Goal: Information Seeking & Learning: Check status

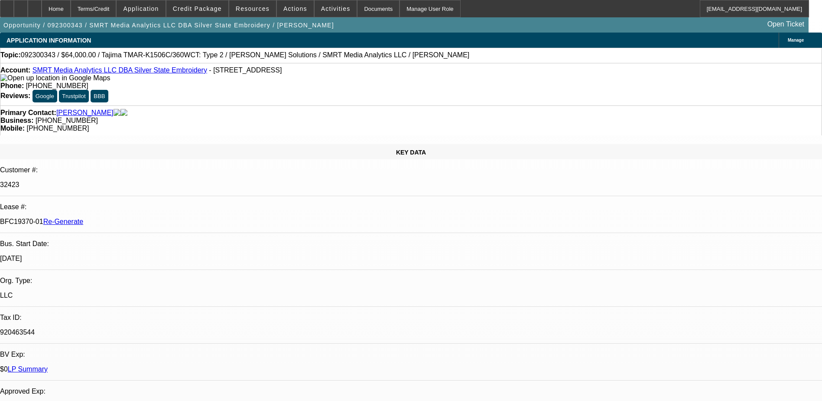
select select "0"
select select "2"
select select "0"
select select "6"
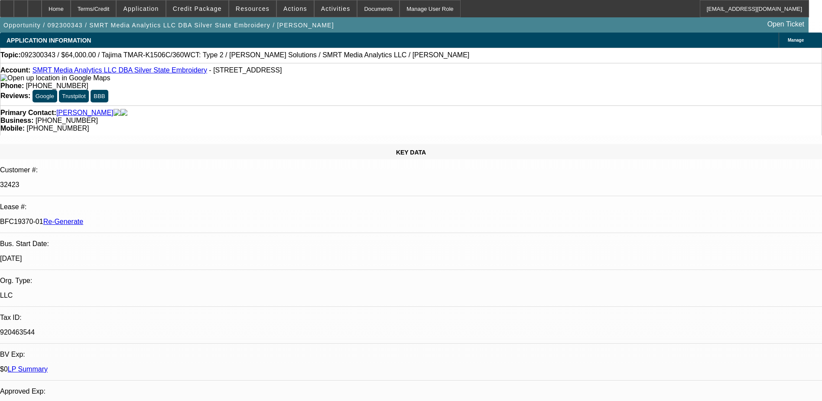
select select "0"
select select "2"
select select "0"
select select "6"
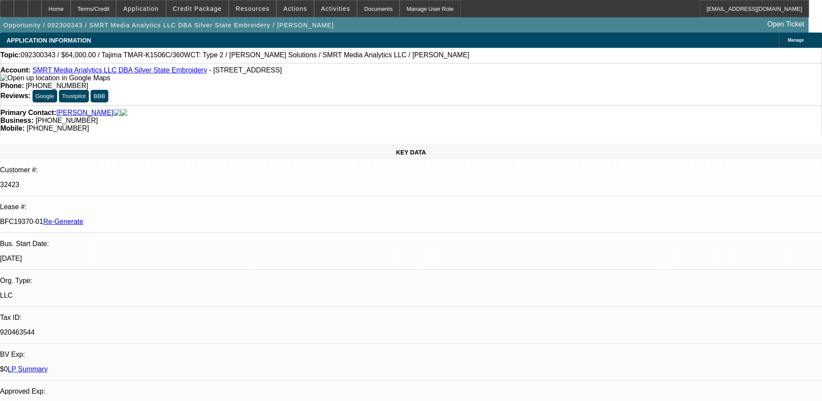
select select "0"
select select "2"
select select "0"
select select "6"
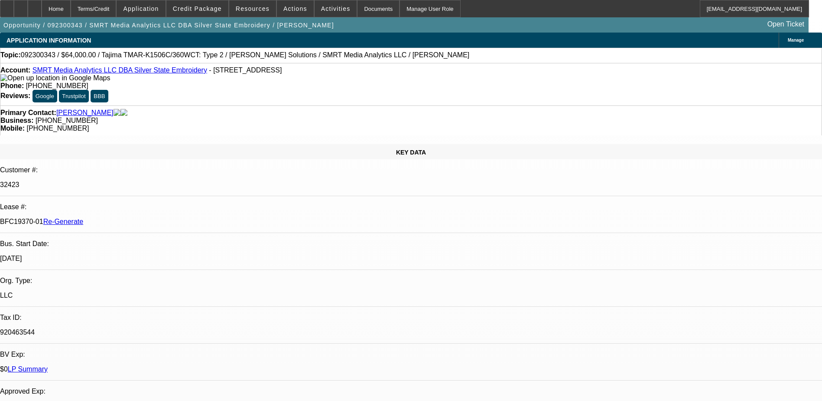
select select "0"
select select "2"
select select "0"
select select "6"
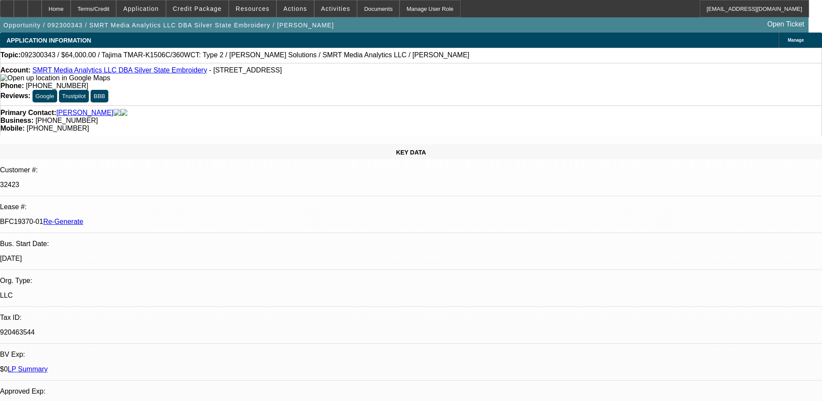
scroll to position [87, 0]
select select "0"
select select "2"
select select "0"
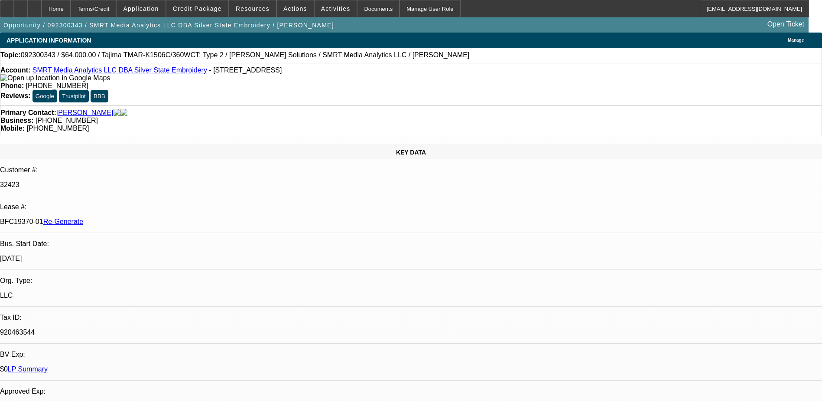
select select "2"
select select "0"
select select "2"
select select "0"
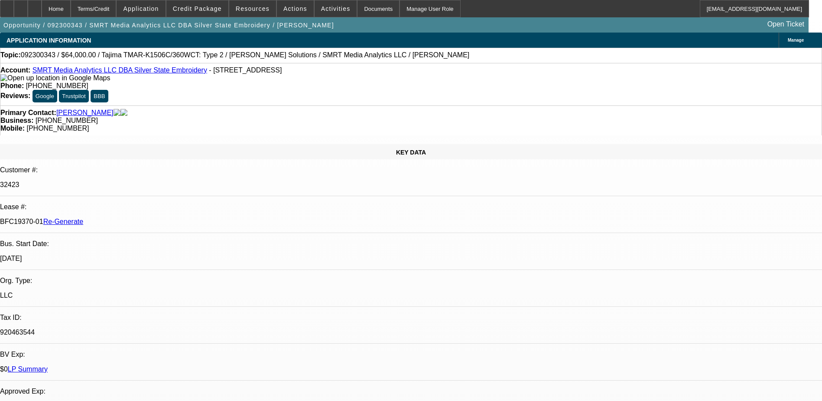
select select "0"
select select "2"
select select "0"
select select "1"
select select "2"
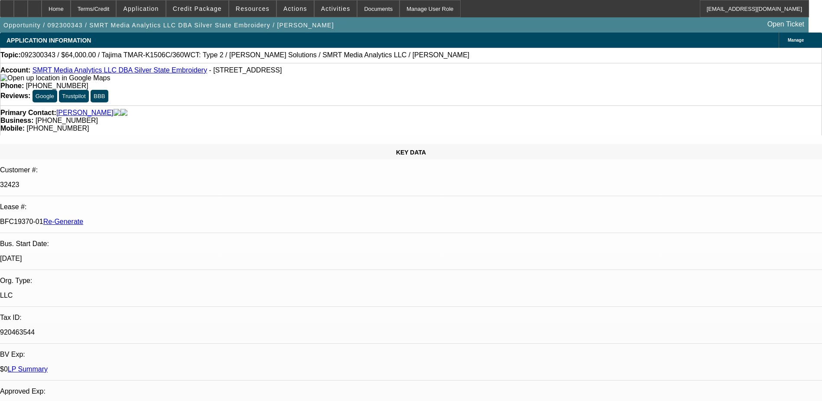
select select "6"
select select "1"
select select "2"
select select "6"
select select "1"
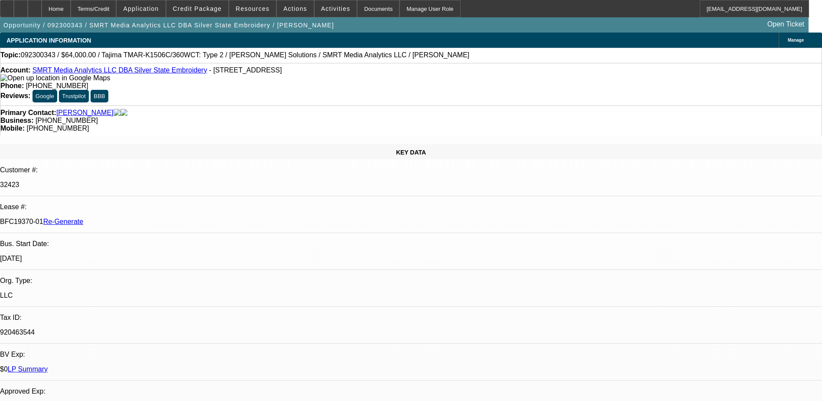
select select "2"
select select "6"
select select "1"
select select "2"
select select "6"
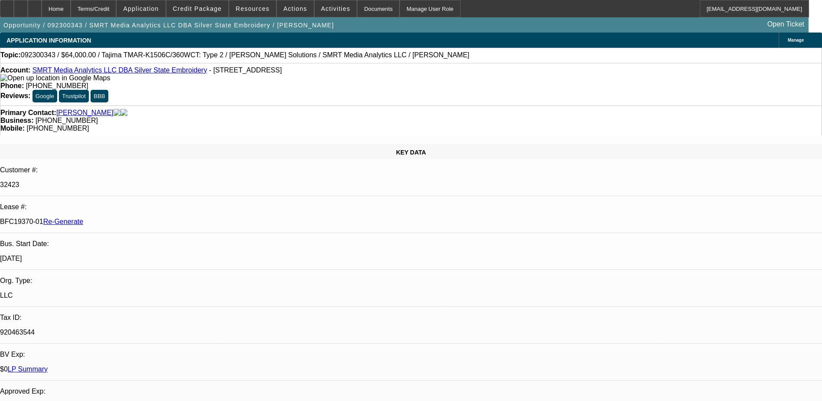
drag, startPoint x: 103, startPoint y: 154, endPoint x: 137, endPoint y: 155, distance: 33.8
click at [137, 218] on p "BFC19370-01 Re-Generate" at bounding box center [411, 222] width 822 height 8
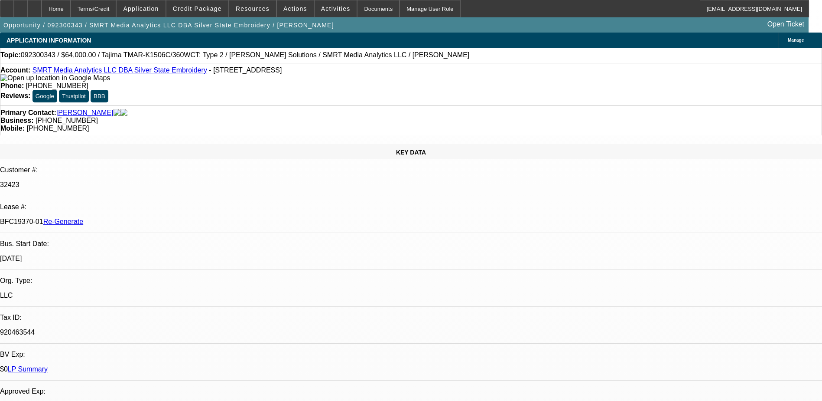
scroll to position [87, 0]
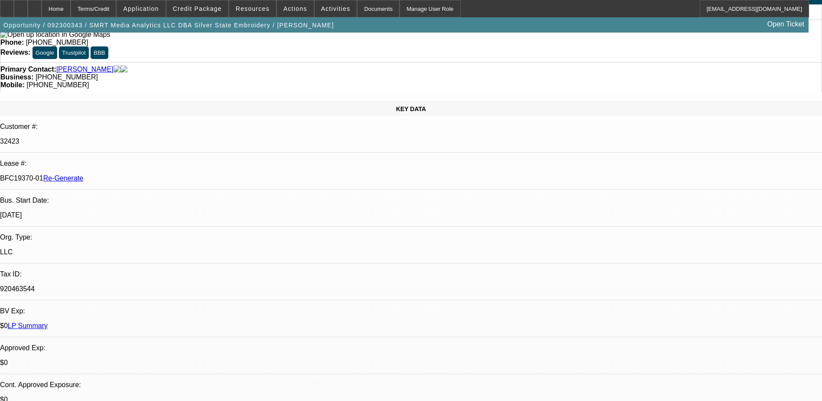
scroll to position [0, 0]
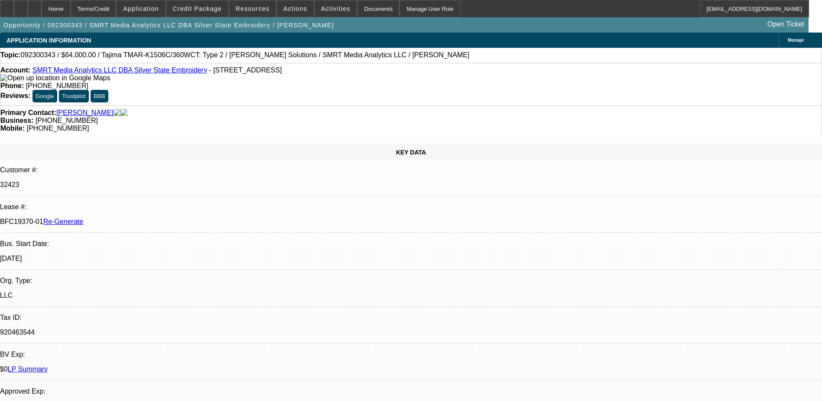
click at [124, 218] on p "BFC19370-01 Re-Generate" at bounding box center [411, 222] width 822 height 8
click at [108, 218] on p "BFC19370-01 Re-Generate" at bounding box center [411, 222] width 822 height 8
click at [107, 218] on p "BFC19370-01 Re-Generate" at bounding box center [411, 222] width 822 height 8
drag, startPoint x: 103, startPoint y: 154, endPoint x: 135, endPoint y: 152, distance: 32.6
click at [135, 218] on p "BFC19370-01 Re-Generate" at bounding box center [411, 222] width 822 height 8
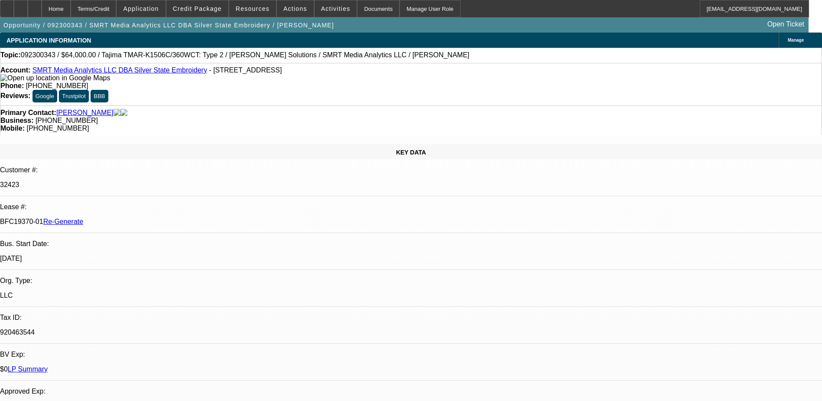
drag, startPoint x: 135, startPoint y: 153, endPoint x: 110, endPoint y: 156, distance: 25.3
click at [110, 218] on p "BFC19370-01 Re-Generate" at bounding box center [411, 222] width 822 height 8
drag, startPoint x: 103, startPoint y: 155, endPoint x: 136, endPoint y: 154, distance: 33.0
click at [136, 218] on p "BFC19370-01 Re-Generate" at bounding box center [411, 222] width 822 height 8
click at [106, 218] on p "BFC19370-01 Re-Generate" at bounding box center [411, 222] width 822 height 8
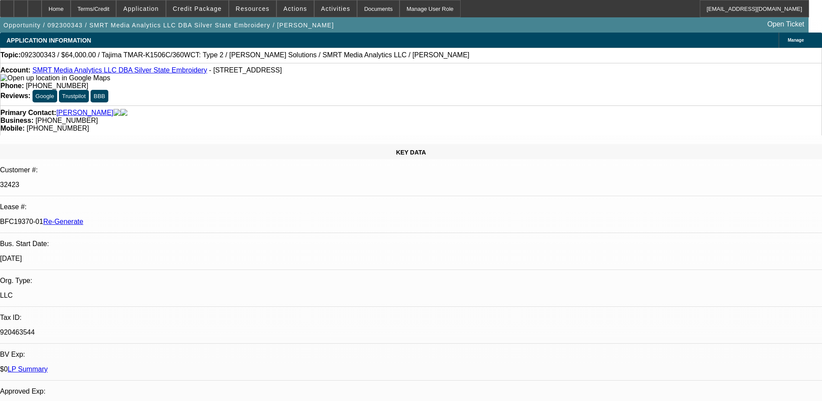
drag, startPoint x: 103, startPoint y: 154, endPoint x: 137, endPoint y: 154, distance: 33.4
click at [137, 218] on p "BFC19370-01 Re-Generate" at bounding box center [411, 222] width 822 height 8
click at [126, 218] on p "BFC19370-01 Re-Generate" at bounding box center [411, 222] width 822 height 8
drag, startPoint x: 103, startPoint y: 143, endPoint x: 119, endPoint y: 144, distance: 16.1
click at [119, 181] on p "32423" at bounding box center [411, 185] width 822 height 8
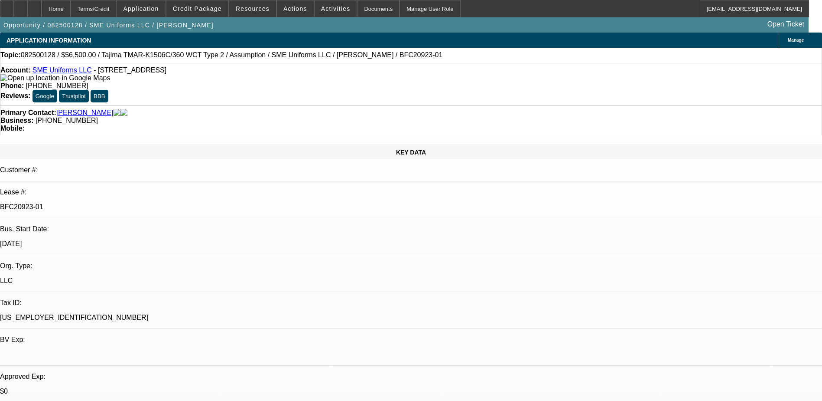
select select "0"
select select "2"
select select "0"
select select "2"
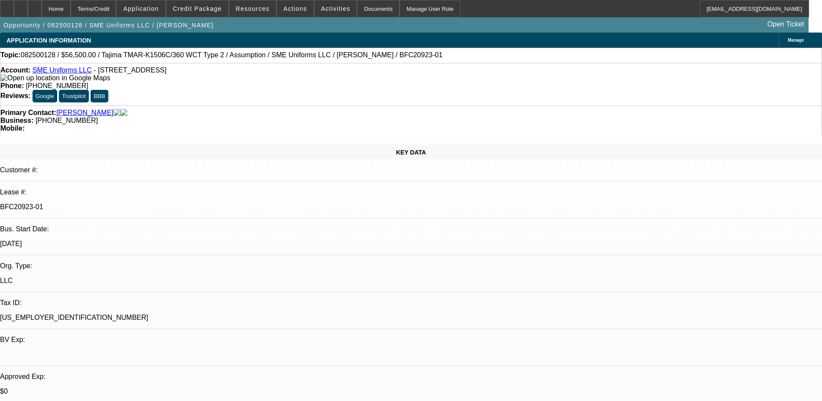
select select "0.1"
select select "1"
select select "2"
select select "6"
select select "1"
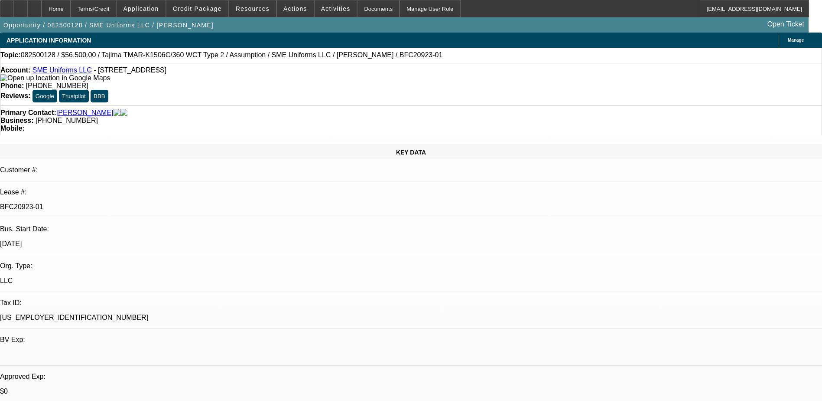
select select "2"
select select "4"
drag, startPoint x: 591, startPoint y: 108, endPoint x: 613, endPoint y: 114, distance: 22.8
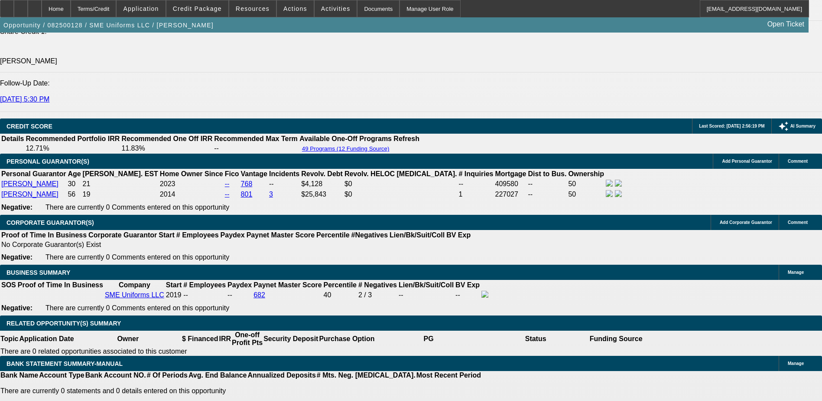
scroll to position [1257, 0]
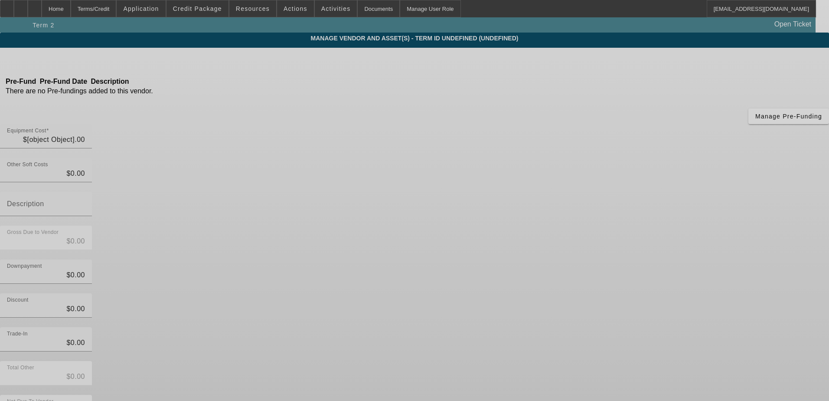
type input "$71,190.00"
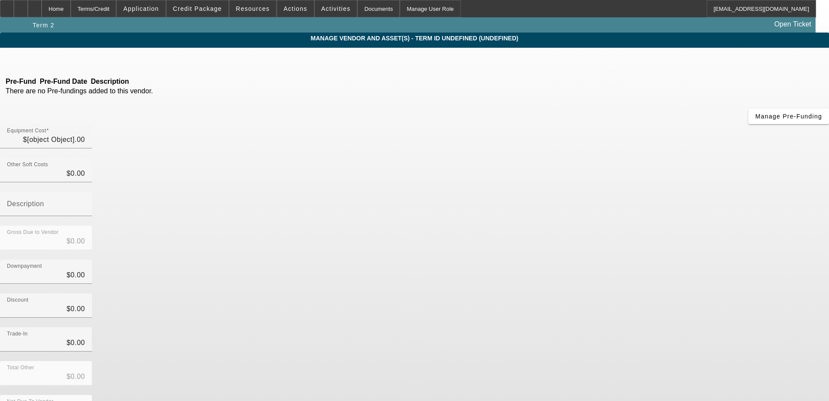
type input "$71,190.00"
type input "$14,690.00"
type input "$56,500.00"
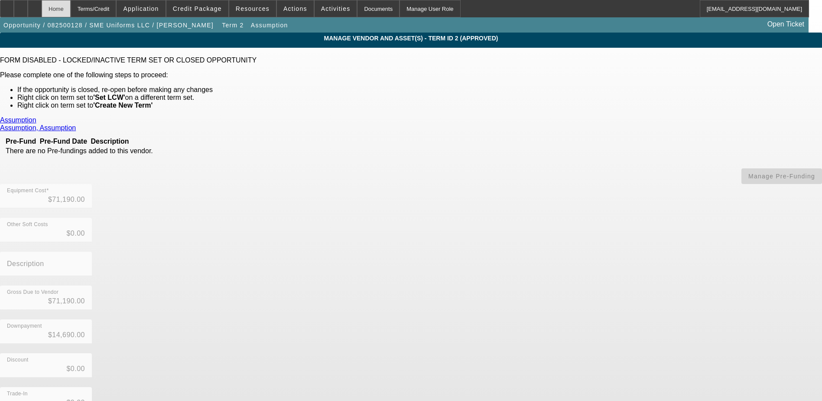
click at [70, 8] on div "Home" at bounding box center [56, 8] width 29 height 17
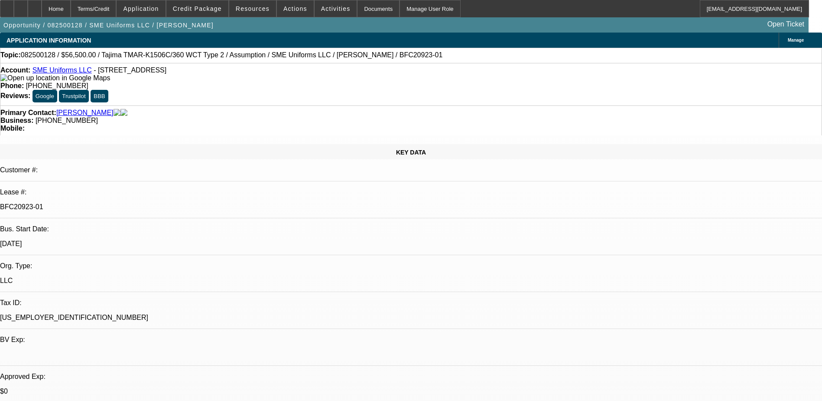
select select "0"
select select "2"
select select "0"
select select "6"
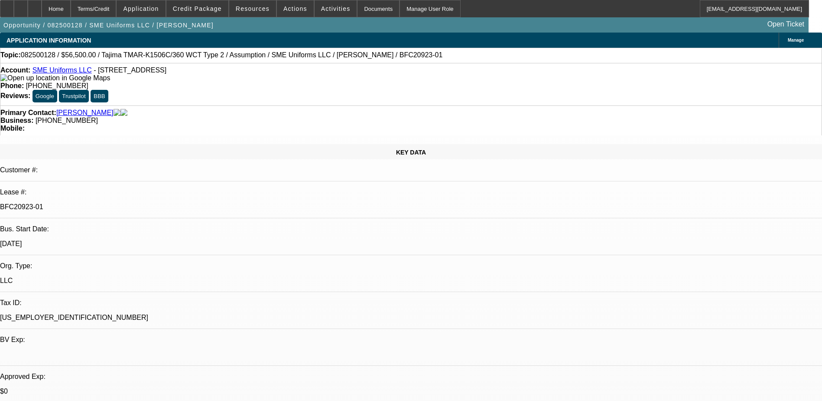
select select "0"
select select "2"
select select "0.1"
select select "4"
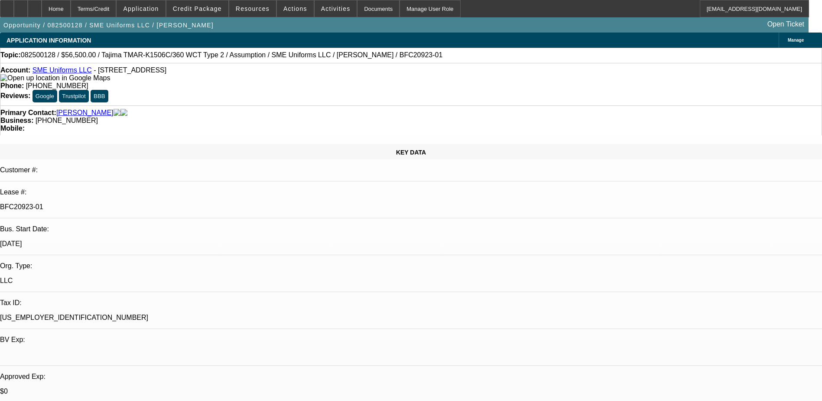
drag, startPoint x: 103, startPoint y: 147, endPoint x: 136, endPoint y: 144, distance: 33.1
click at [136, 203] on p "BFC20923-01" at bounding box center [411, 207] width 822 height 8
click at [115, 203] on p "BFC20923-01" at bounding box center [411, 207] width 822 height 8
drag, startPoint x: 103, startPoint y: 146, endPoint x: 136, endPoint y: 144, distance: 33.4
click at [136, 203] on p "BFC20923-01" at bounding box center [411, 207] width 822 height 8
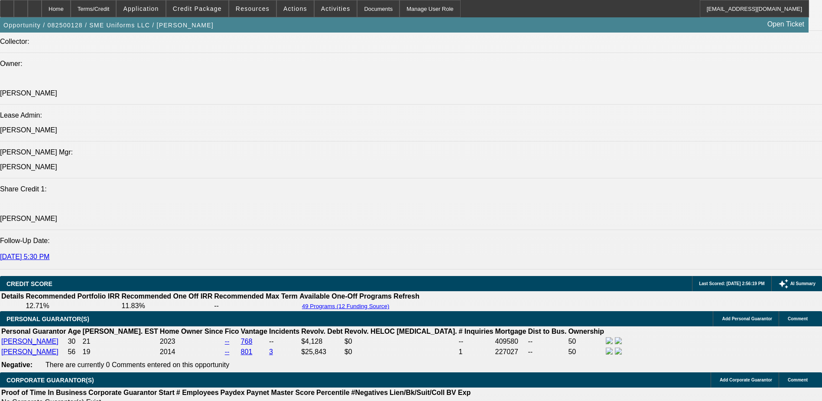
scroll to position [1214, 0]
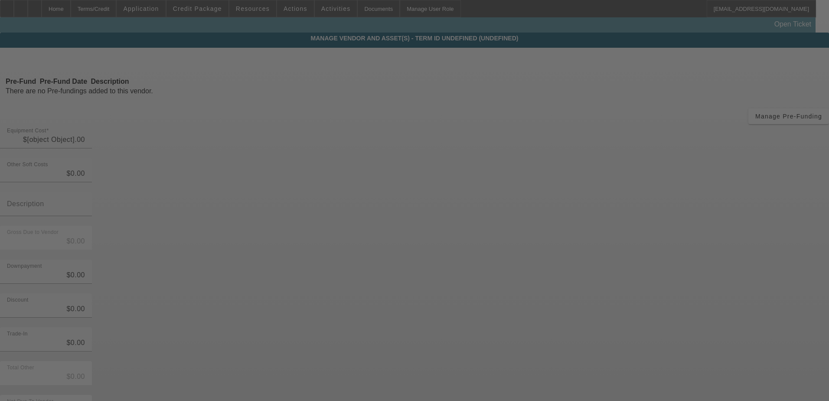
type input "$71,190.00"
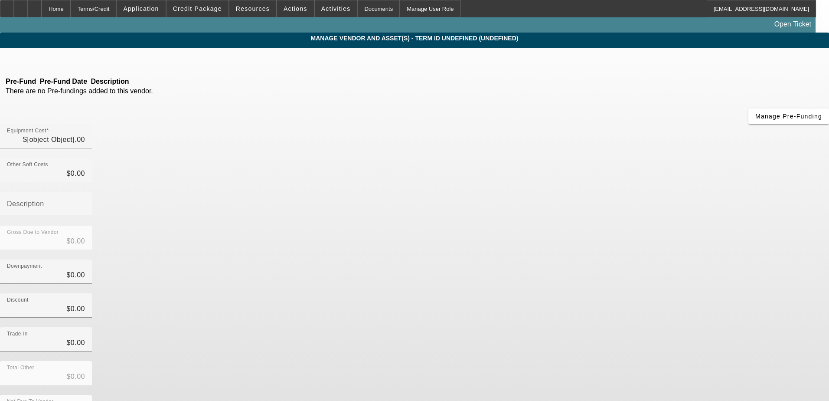
type input "$71,190.00"
type input "$14,690.00"
type input "$56,500.00"
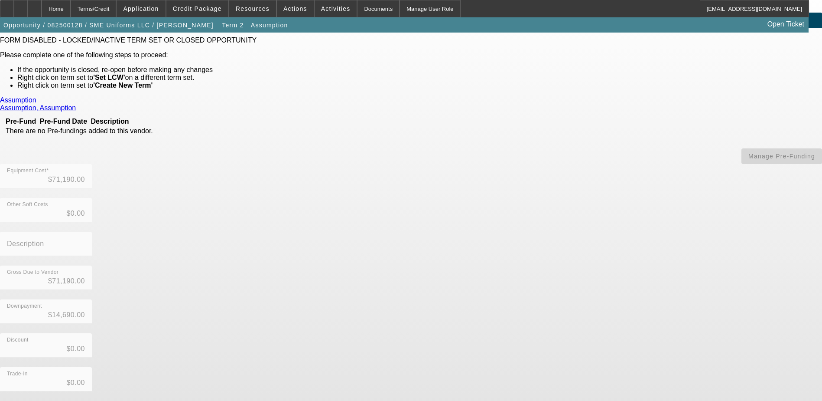
scroll to position [63, 0]
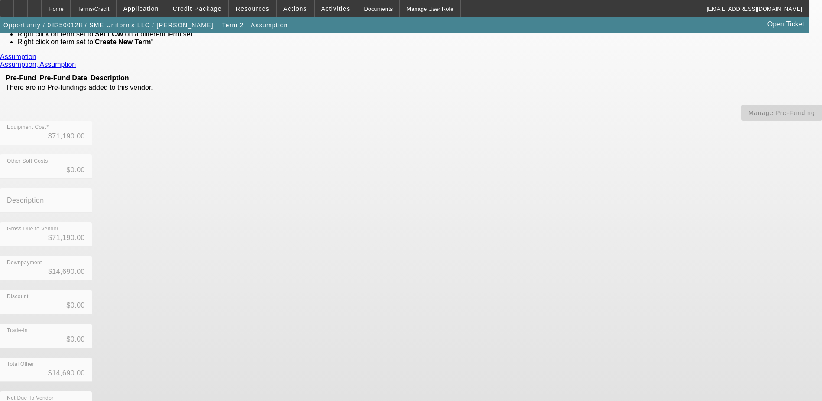
drag, startPoint x: 397, startPoint y: 385, endPoint x: 433, endPoint y: 387, distance: 36.5
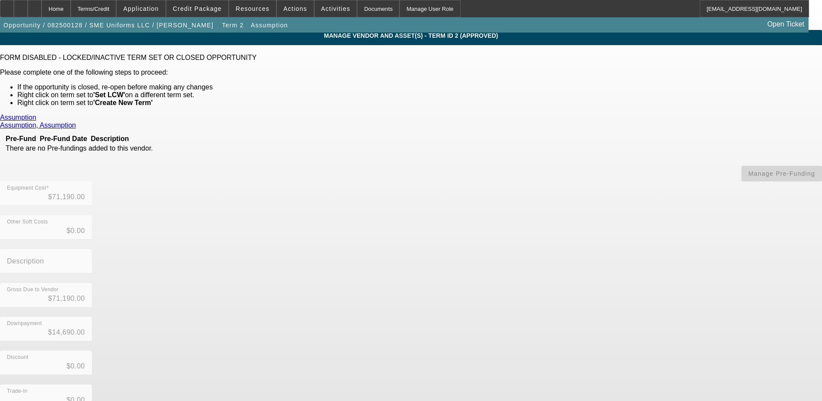
scroll to position [0, 0]
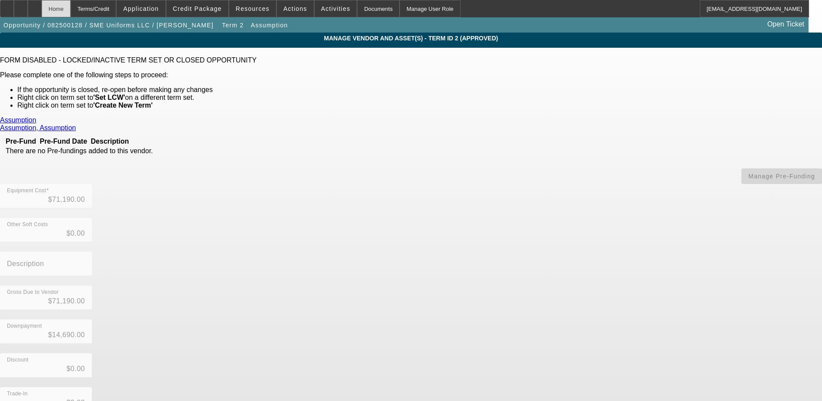
click at [71, 7] on div "Home" at bounding box center [56, 8] width 29 height 17
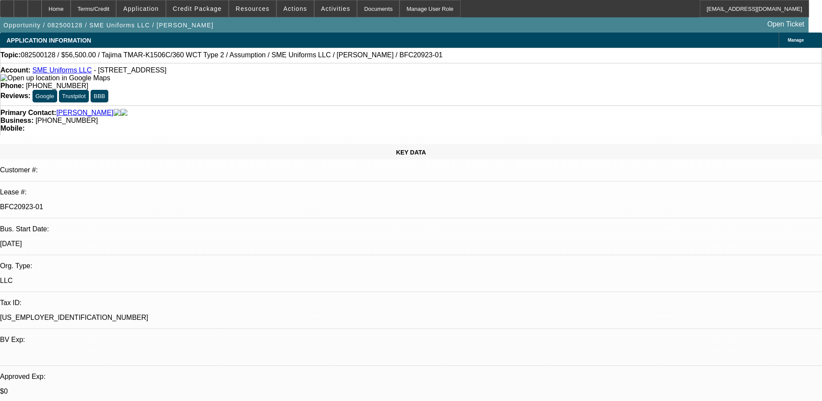
select select "0"
select select "2"
select select "0"
select select "6"
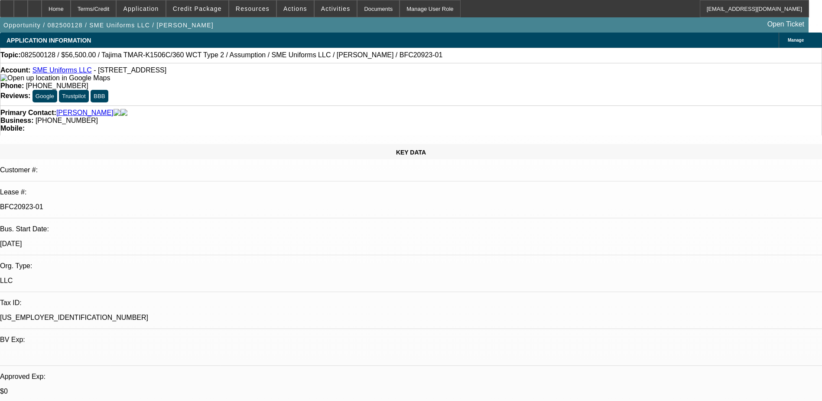
select select "0"
select select "2"
select select "0.1"
select select "4"
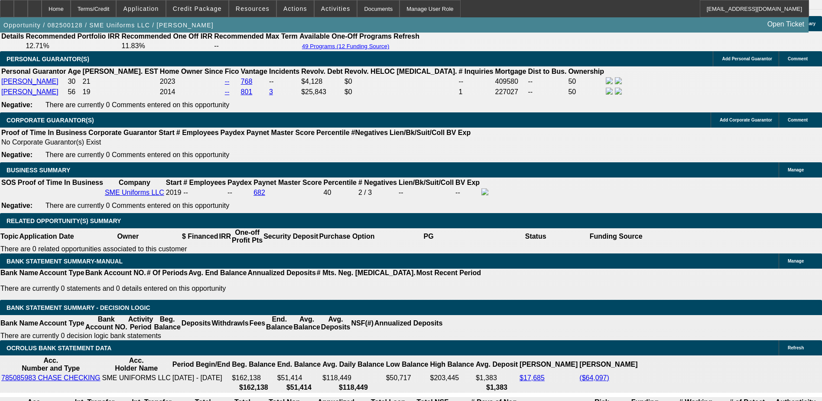
scroll to position [1387, 0]
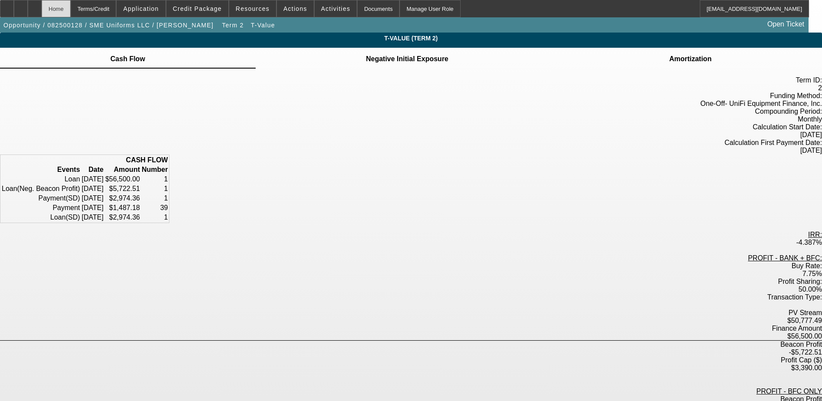
click at [71, 7] on div "Home" at bounding box center [56, 8] width 29 height 17
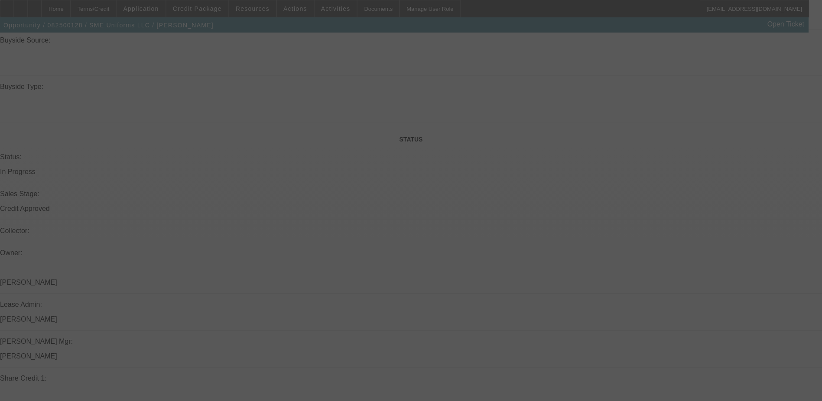
select select "0"
select select "2"
select select "0"
select select "6"
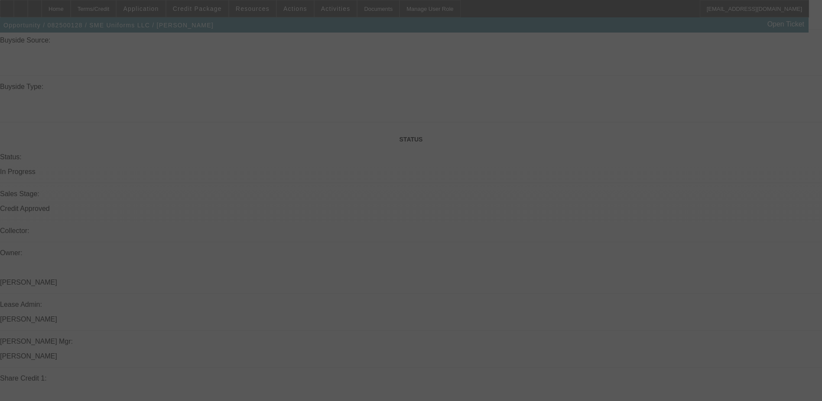
select select "0"
select select "2"
select select "0.1"
select select "4"
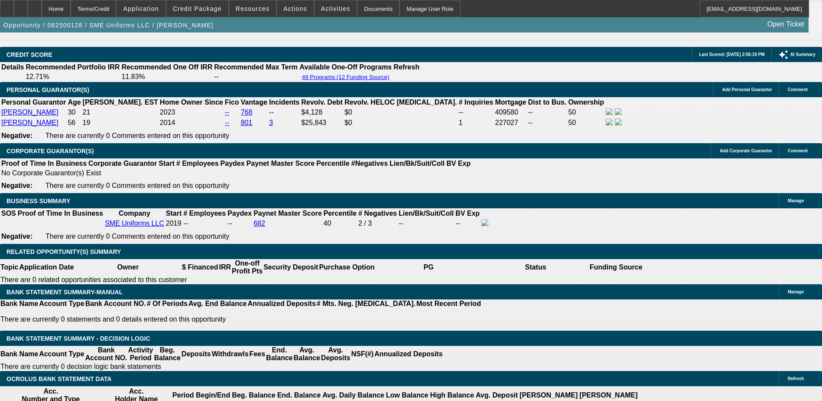
scroll to position [1264, 0]
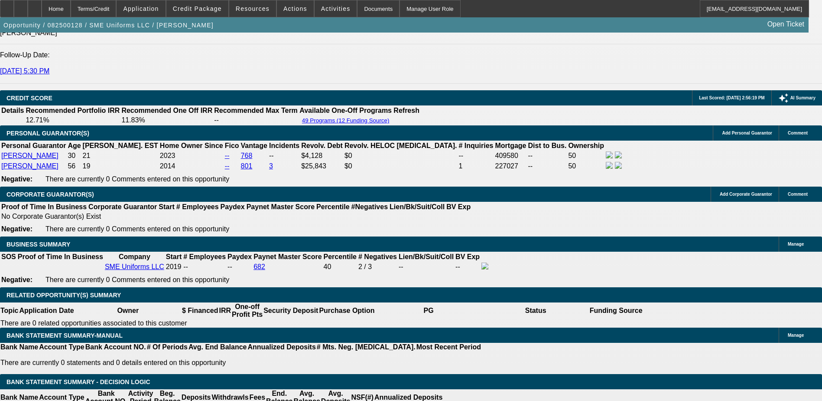
drag, startPoint x: 189, startPoint y: 183, endPoint x: 214, endPoint y: 182, distance: 25.6
drag, startPoint x: 214, startPoint y: 182, endPoint x: 202, endPoint y: 182, distance: 12.1
drag, startPoint x: 185, startPoint y: 183, endPoint x: 213, endPoint y: 183, distance: 28.2
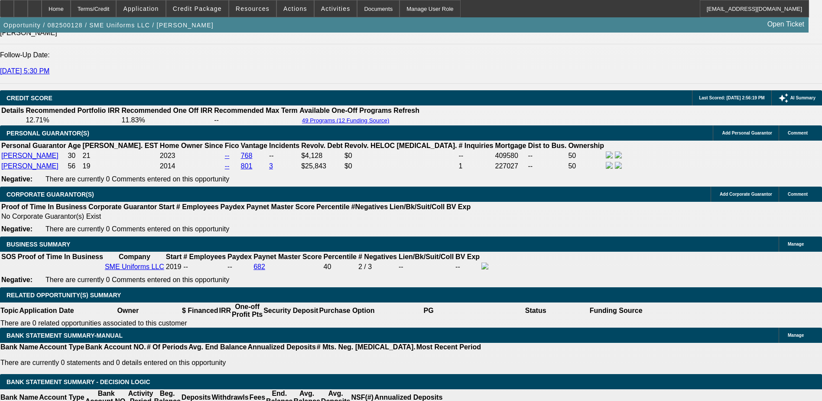
drag, startPoint x: 213, startPoint y: 183, endPoint x: 205, endPoint y: 121, distance: 62.9
drag, startPoint x: 193, startPoint y: 183, endPoint x: 213, endPoint y: 181, distance: 19.6
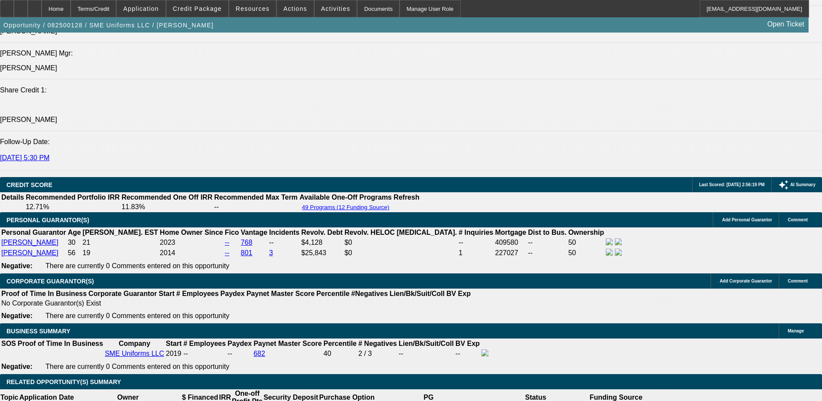
scroll to position [1221, 0]
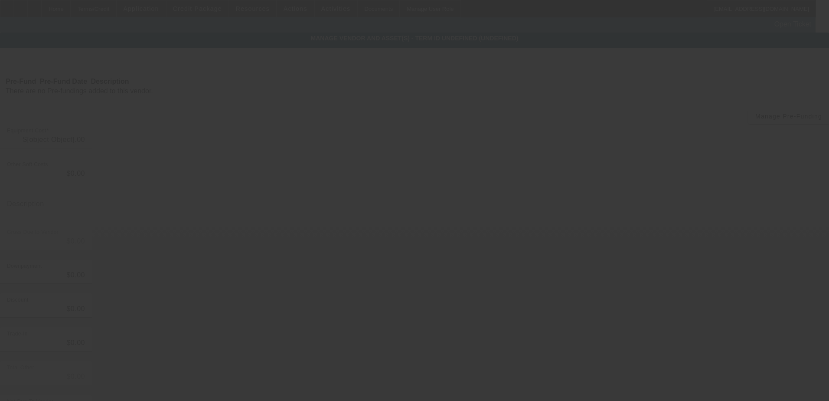
type input "$71,190.00"
type input "$14,690.00"
type input "$56,500.00"
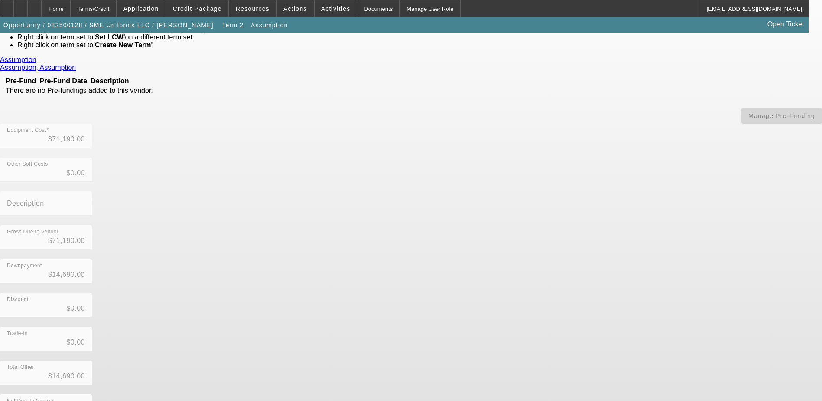
scroll to position [63, 0]
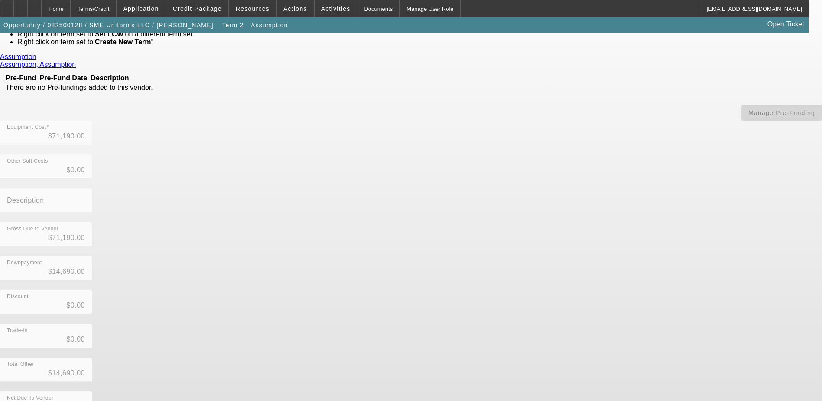
drag, startPoint x: 397, startPoint y: 384, endPoint x: 431, endPoint y: 384, distance: 34.7
click at [71, 10] on div "Home" at bounding box center [56, 8] width 29 height 17
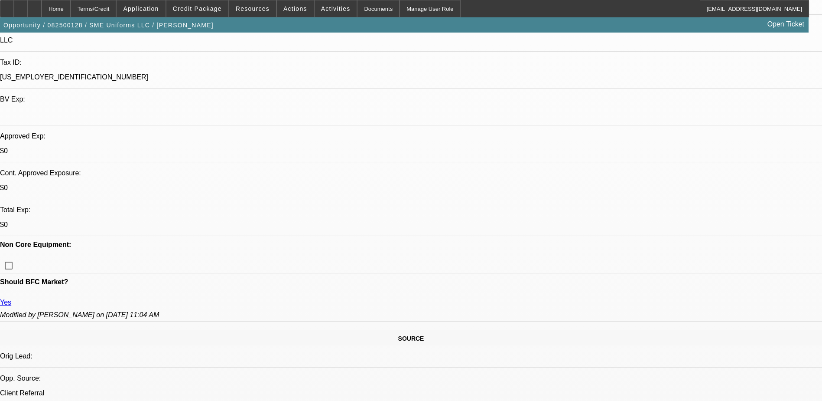
select select "0"
select select "2"
select select "0"
select select "6"
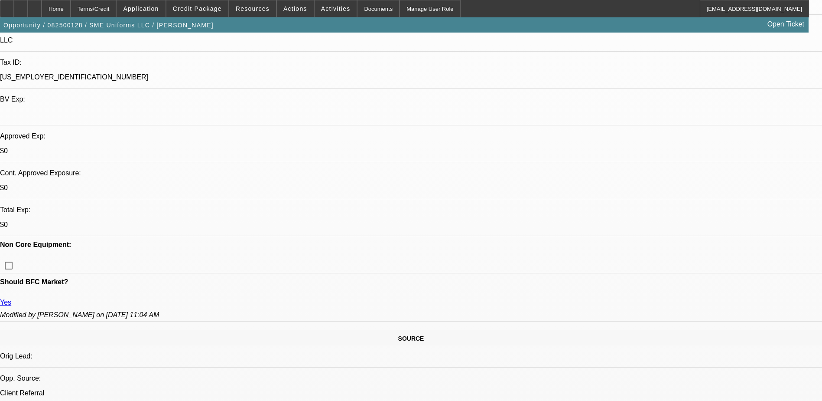
select select "0"
select select "2"
select select "0.1"
select select "4"
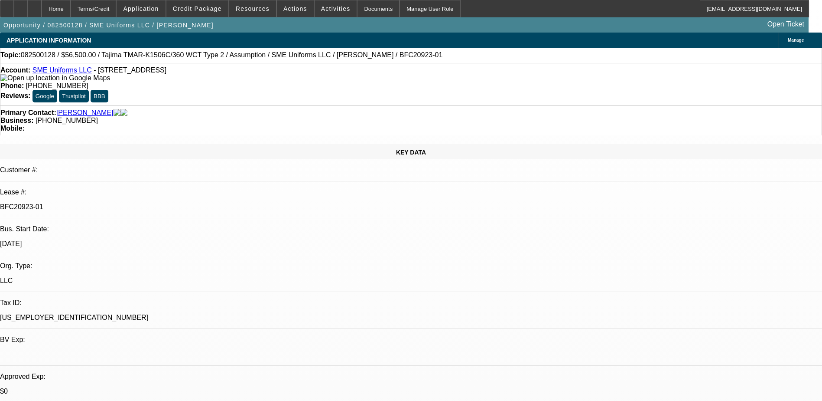
drag, startPoint x: 102, startPoint y: 145, endPoint x: 138, endPoint y: 148, distance: 36.5
click at [138, 203] on div "BFC20923-01" at bounding box center [411, 207] width 822 height 8
click at [130, 203] on p "BFC20923-01" at bounding box center [411, 207] width 822 height 8
drag, startPoint x: 102, startPoint y: 148, endPoint x: 137, endPoint y: 148, distance: 34.7
click at [137, 203] on p "BFC20923-01" at bounding box center [411, 207] width 822 height 8
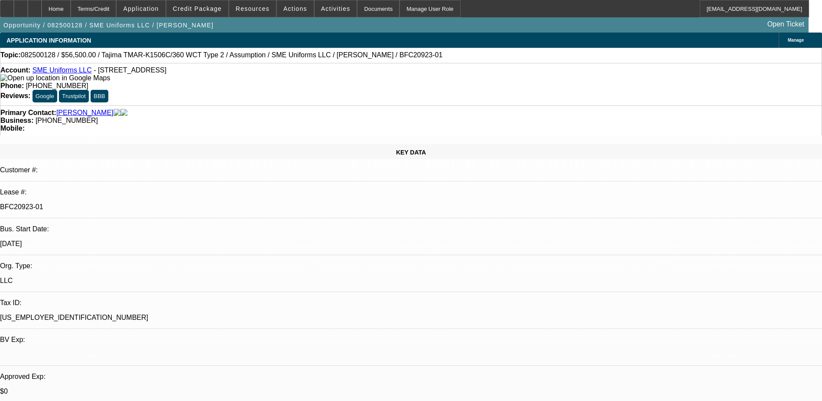
scroll to position [347, 0]
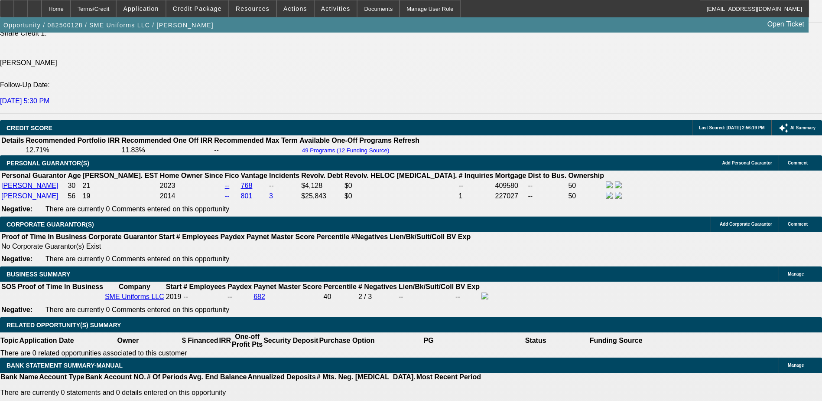
scroll to position [1214, 0]
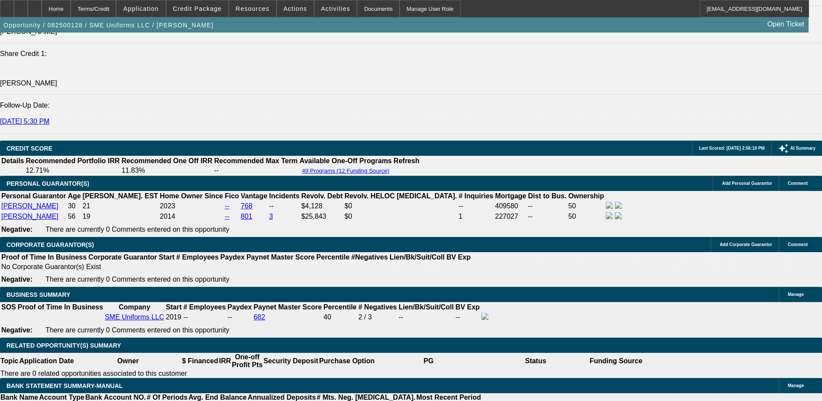
drag, startPoint x: 256, startPoint y: 203, endPoint x: 259, endPoint y: 209, distance: 6.8
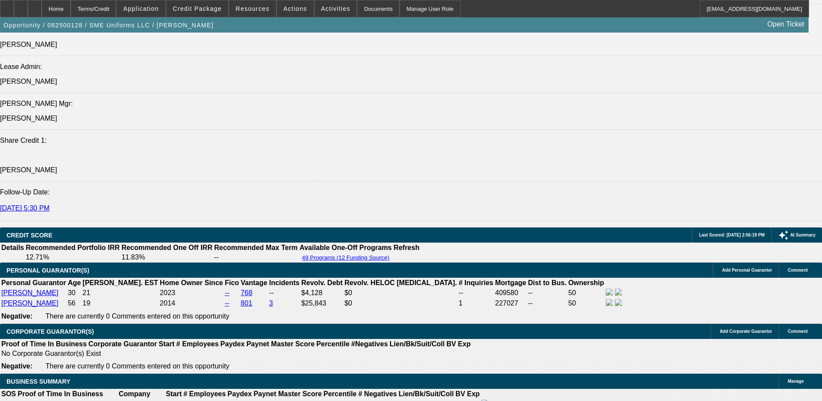
scroll to position [1171, 0]
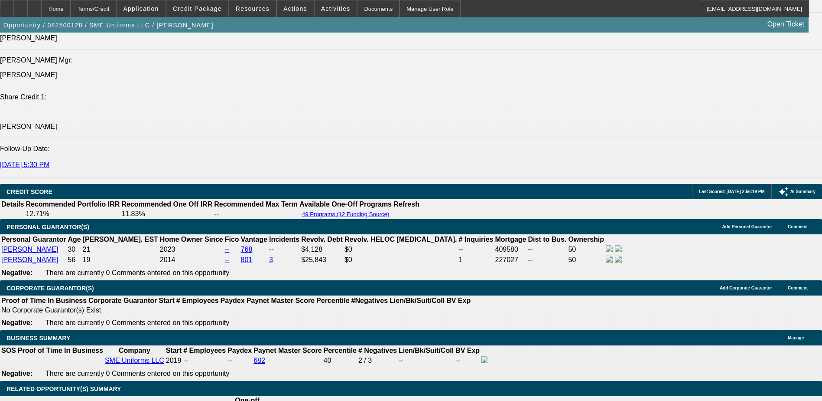
drag, startPoint x: 186, startPoint y: 278, endPoint x: 211, endPoint y: 278, distance: 25.6
drag, startPoint x: 212, startPoint y: 276, endPoint x: 185, endPoint y: 277, distance: 27.7
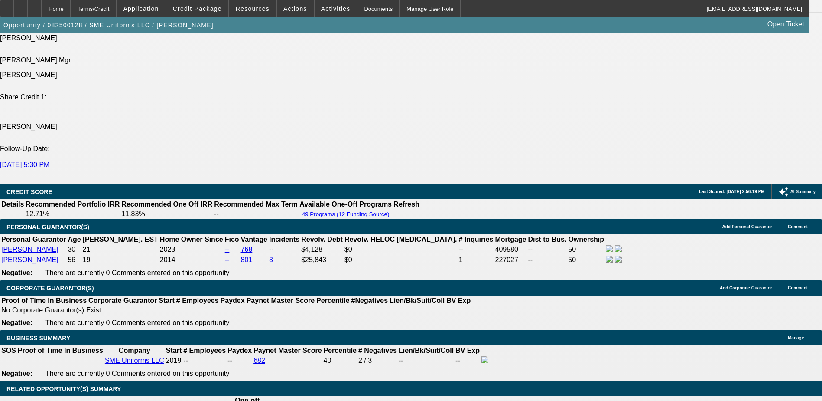
drag, startPoint x: 185, startPoint y: 277, endPoint x: 189, endPoint y: 276, distance: 4.4
drag, startPoint x: 186, startPoint y: 277, endPoint x: 213, endPoint y: 277, distance: 26.9
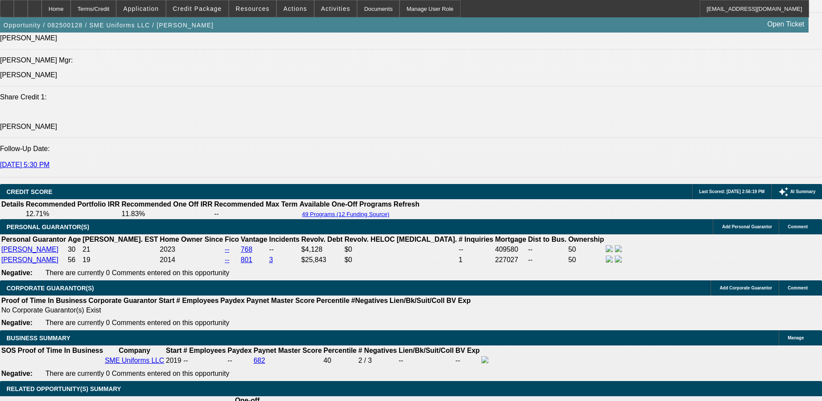
drag, startPoint x: 213, startPoint y: 276, endPoint x: 186, endPoint y: 277, distance: 27.8
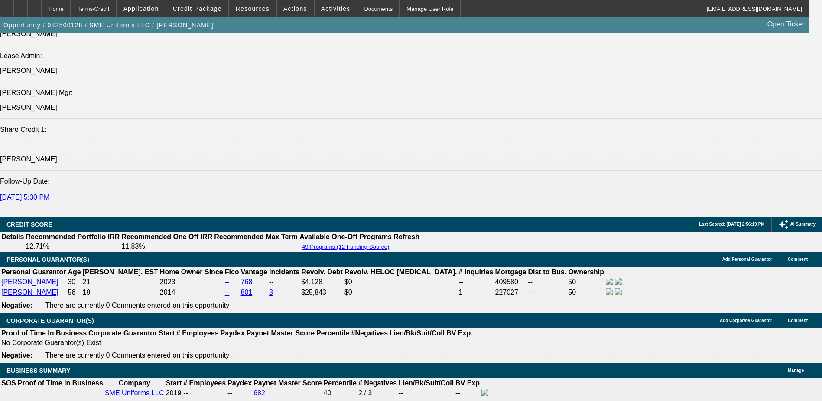
scroll to position [1214, 0]
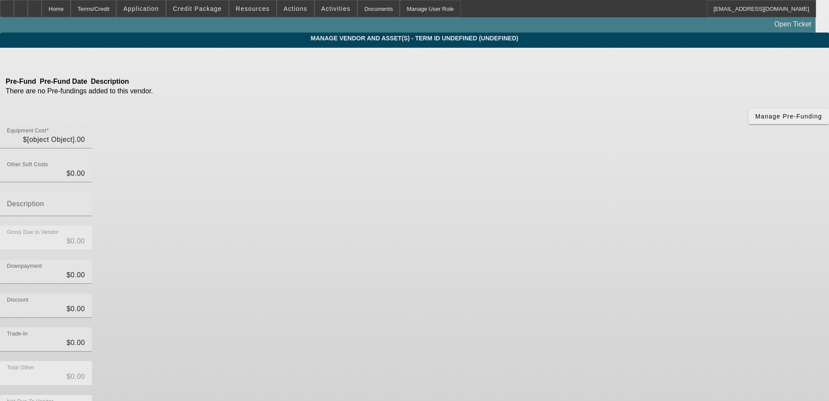
type input "$71,190.00"
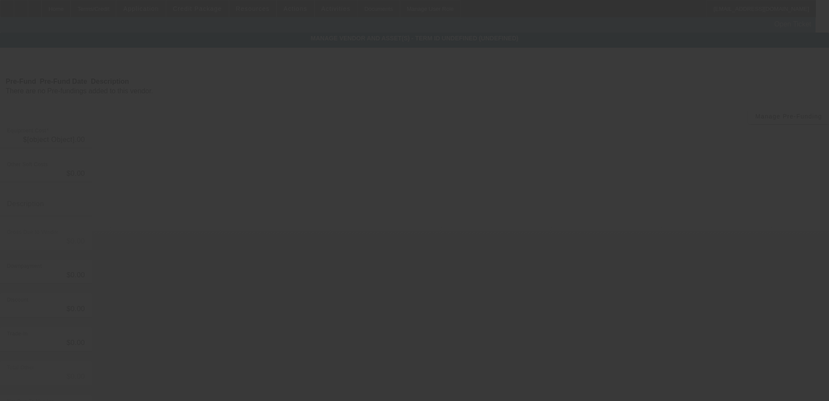
type input "$71,190.00"
type input "$14,690.00"
type input "$56,500.00"
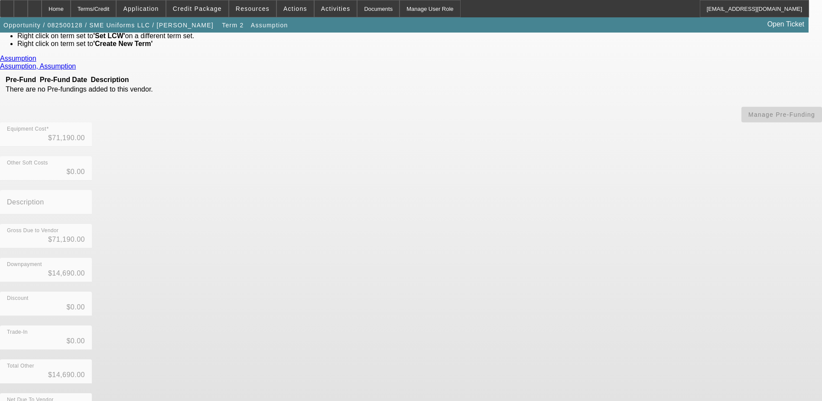
scroll to position [63, 0]
drag, startPoint x: 402, startPoint y: 386, endPoint x: 436, endPoint y: 391, distance: 34.6
drag, startPoint x: 398, startPoint y: 386, endPoint x: 434, endPoint y: 389, distance: 36.1
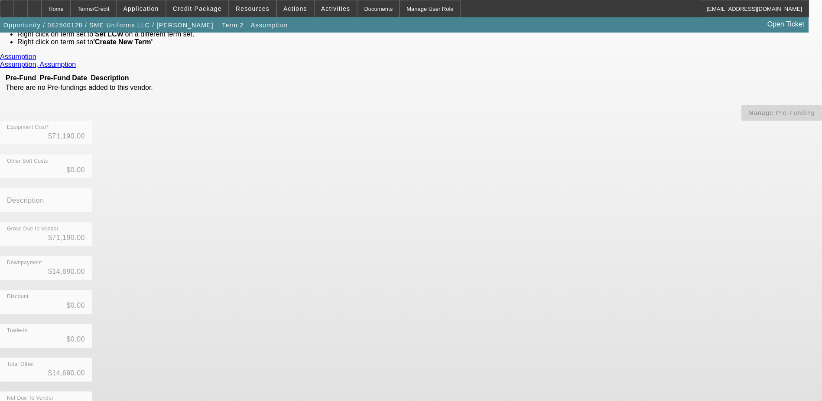
click at [68, 9] on div "Home" at bounding box center [56, 8] width 29 height 17
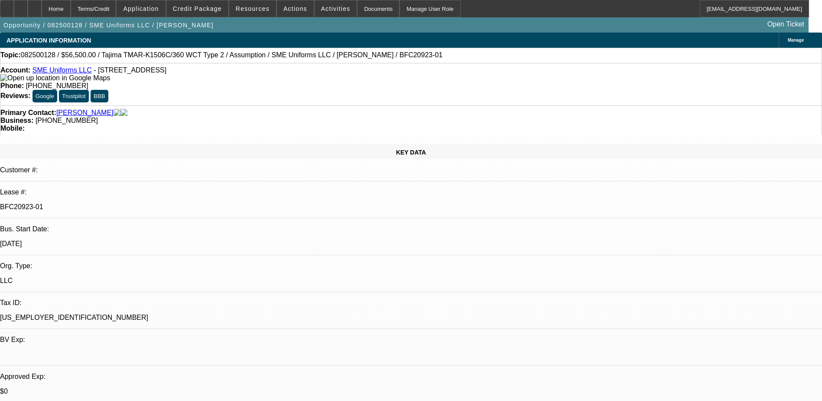
select select "0"
select select "2"
select select "0"
select select "6"
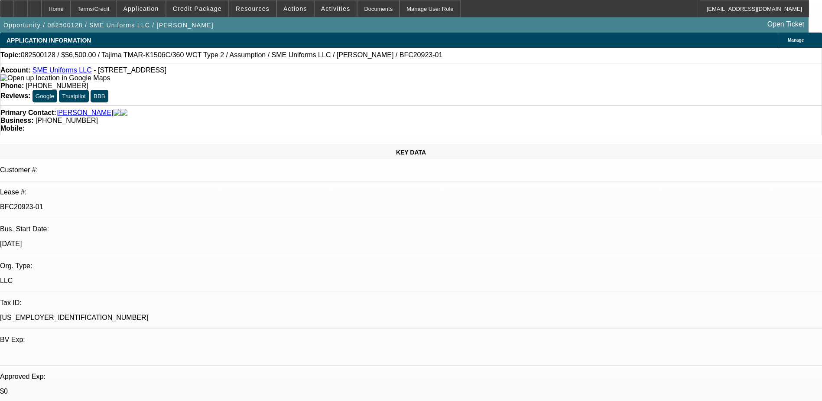
select select "0"
select select "2"
select select "0.1"
select select "4"
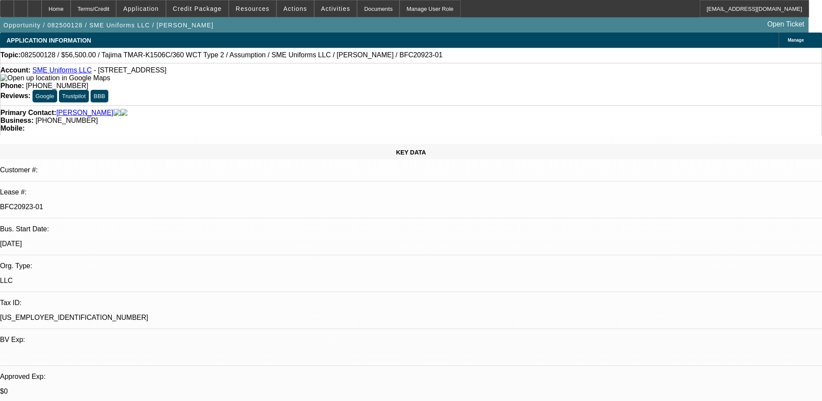
drag, startPoint x: 165, startPoint y: 73, endPoint x: 178, endPoint y: 71, distance: 13.6
click at [166, 71] on span "- [STREET_ADDRESS]" at bounding box center [130, 69] width 73 height 7
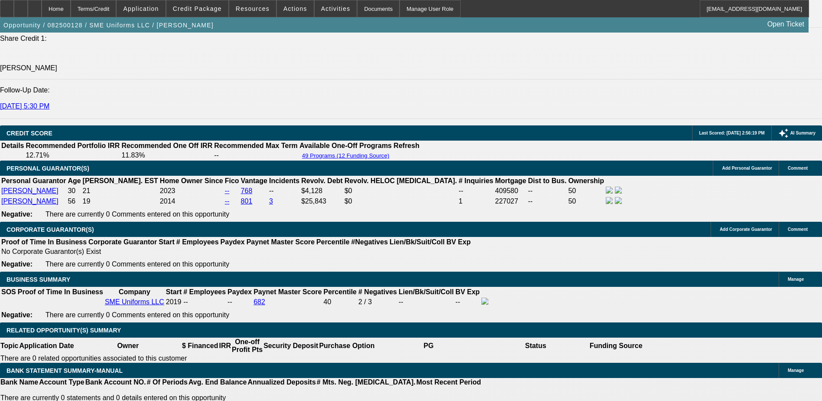
scroll to position [1214, 0]
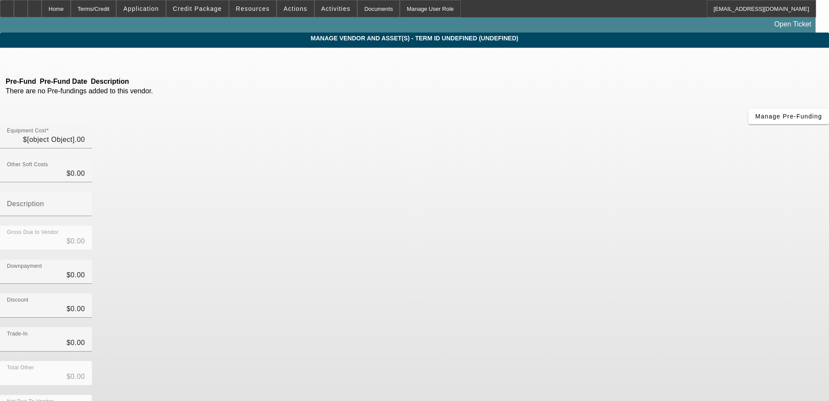
type input "$71,190.00"
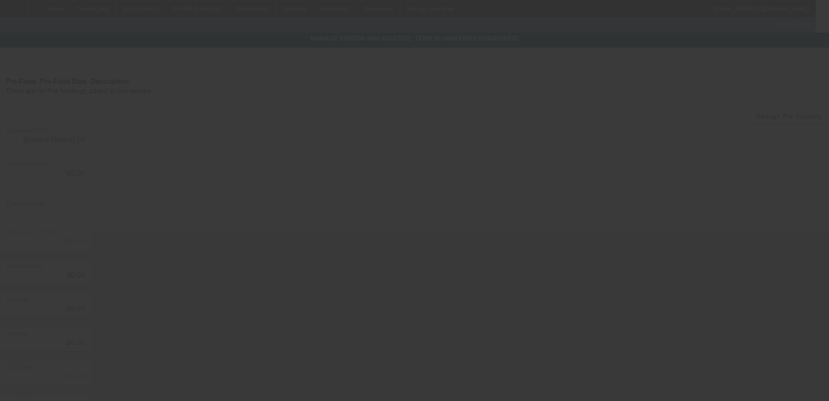
type input "$71,190.00"
type input "$14,690.00"
type input "$56,500.00"
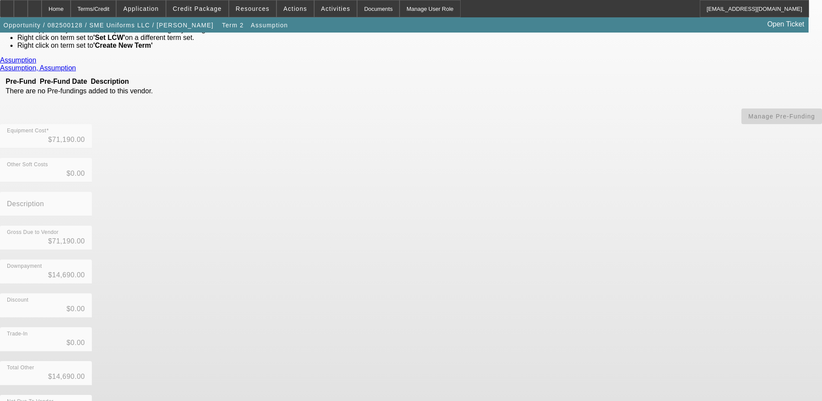
scroll to position [63, 0]
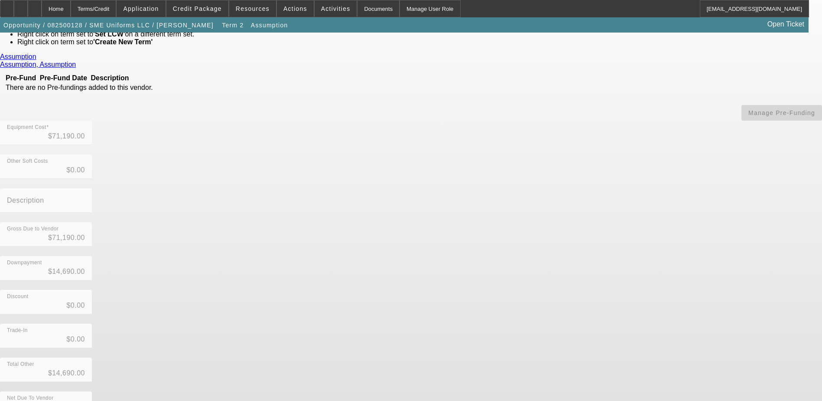
drag, startPoint x: 401, startPoint y: 383, endPoint x: 441, endPoint y: 383, distance: 39.9
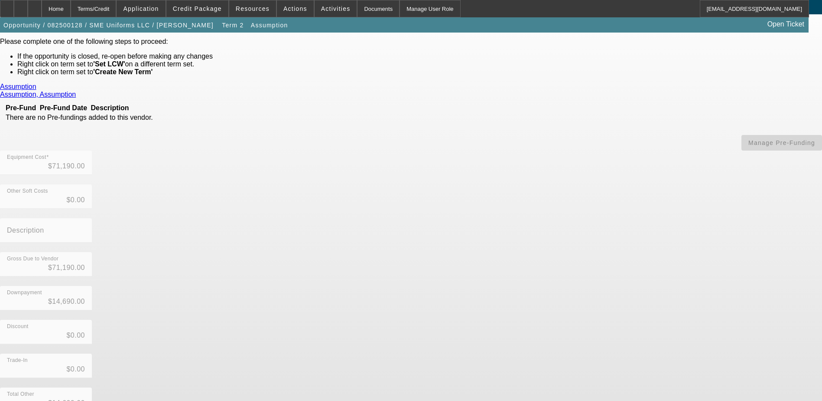
scroll to position [0, 0]
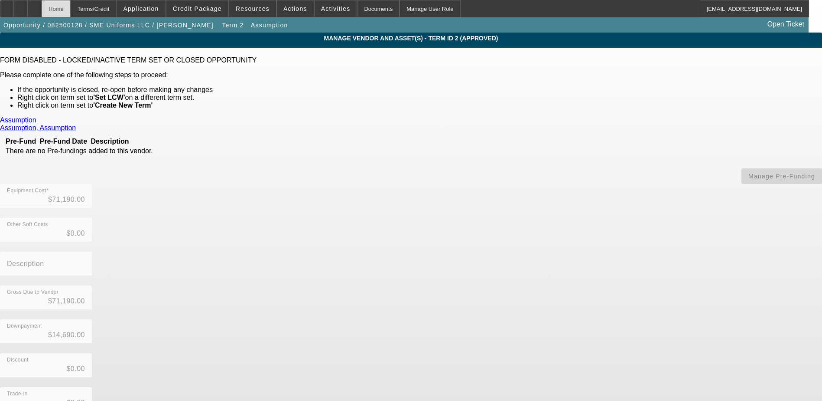
click at [71, 12] on div "Home" at bounding box center [56, 8] width 29 height 17
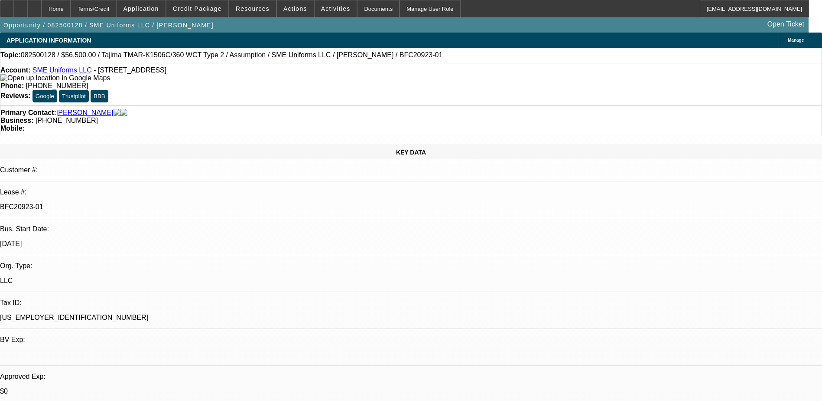
select select "0"
select select "2"
select select "0"
select select "6"
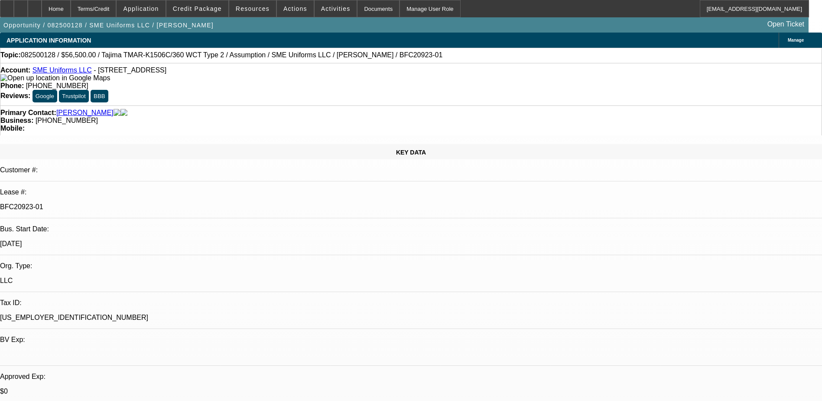
select select "0"
select select "2"
select select "0.1"
select select "4"
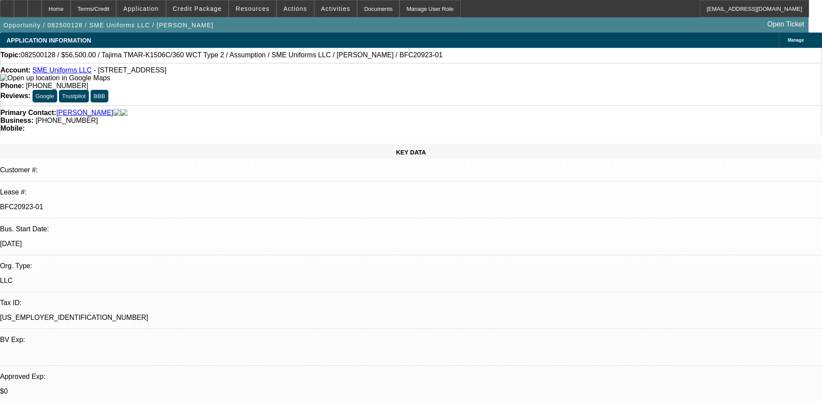
drag, startPoint x: 102, startPoint y: 147, endPoint x: 136, endPoint y: 146, distance: 33.8
click at [136, 203] on p "BFC20923-01" at bounding box center [411, 207] width 822 height 8
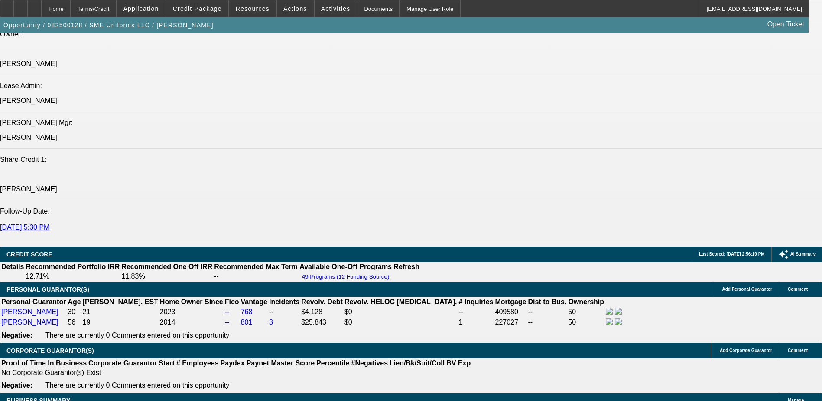
scroll to position [1084, 0]
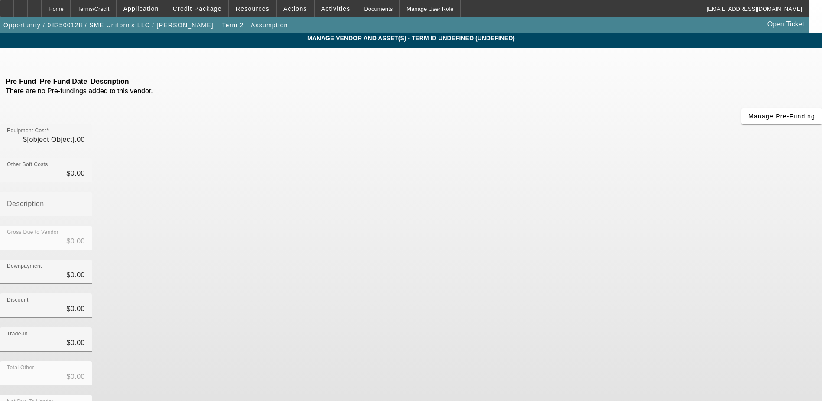
type input "$71,190.00"
type input "$14,690.00"
type input "$56,500.00"
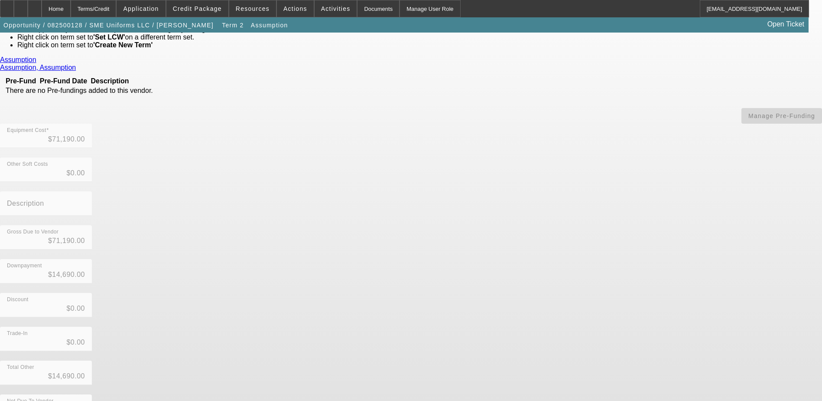
scroll to position [63, 0]
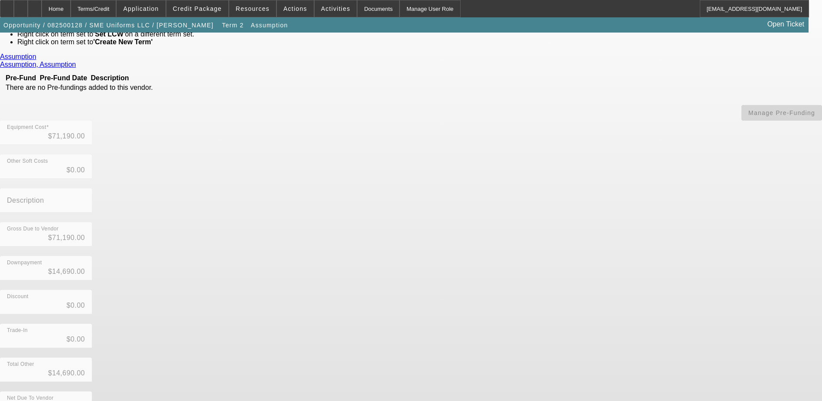
drag, startPoint x: 376, startPoint y: 386, endPoint x: 415, endPoint y: 389, distance: 38.7
drag, startPoint x: 397, startPoint y: 387, endPoint x: 434, endPoint y: 385, distance: 36.5
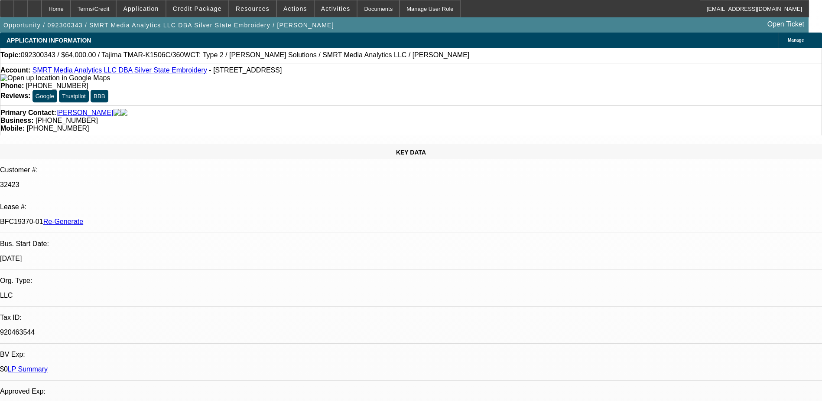
select select "0"
select select "2"
select select "0"
select select "6"
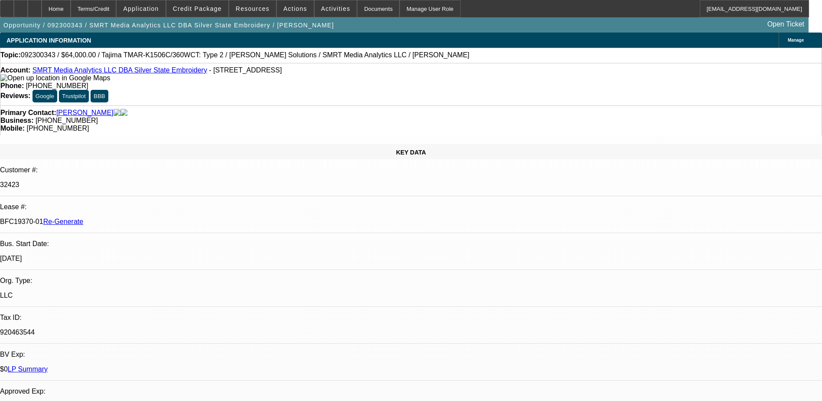
select select "0"
select select "2"
select select "0"
select select "6"
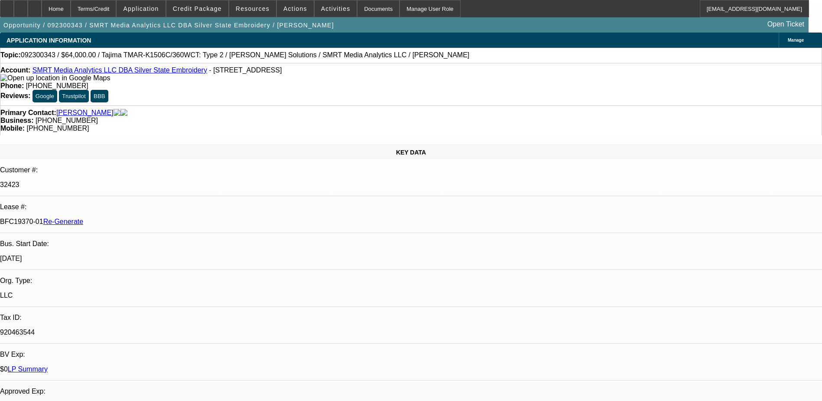
select select "0"
select select "2"
select select "0"
select select "6"
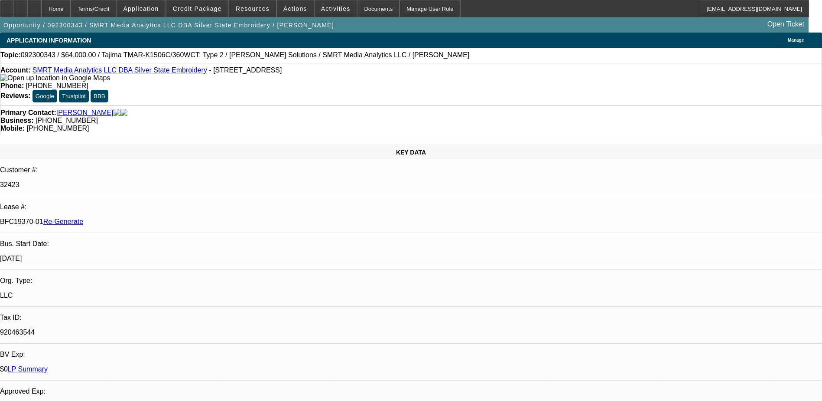
select select "0"
select select "2"
select select "0"
select select "6"
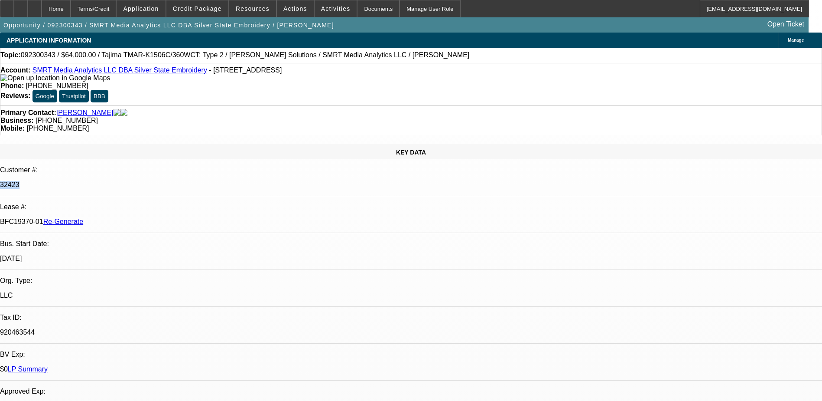
drag, startPoint x: 107, startPoint y: 156, endPoint x: 136, endPoint y: 153, distance: 29.6
click at [136, 218] on p "BFC19370-01 Re-Generate" at bounding box center [411, 222] width 822 height 8
click at [115, 218] on p "BFC19370-01 Re-Generate" at bounding box center [411, 222] width 822 height 8
drag, startPoint x: 102, startPoint y: 155, endPoint x: 138, endPoint y: 154, distance: 36.0
click at [138, 218] on p "BFC19370-01 Re-Generate" at bounding box center [411, 222] width 822 height 8
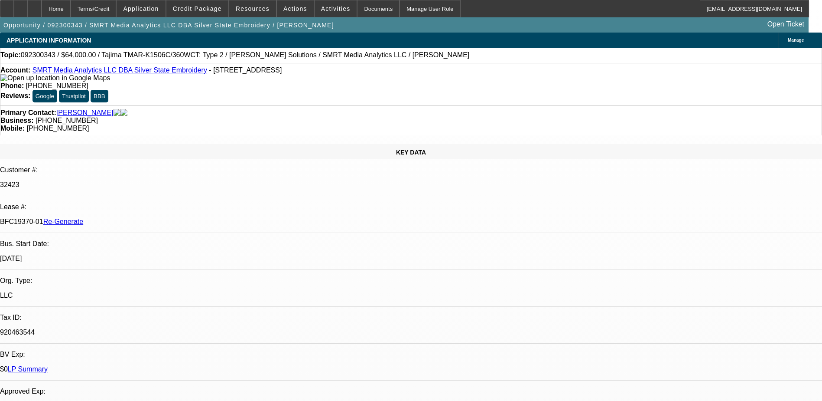
click at [110, 218] on p "BFC19370-01 Re-Generate" at bounding box center [411, 222] width 822 height 8
drag, startPoint x: 103, startPoint y: 156, endPoint x: 135, endPoint y: 154, distance: 31.7
click at [135, 218] on p "BFC19370-01 Re-Generate" at bounding box center [411, 222] width 822 height 8
click at [121, 218] on p "BFC19370-01 Re-Generate" at bounding box center [411, 222] width 822 height 8
drag, startPoint x: 103, startPoint y: 156, endPoint x: 136, endPoint y: 154, distance: 33.4
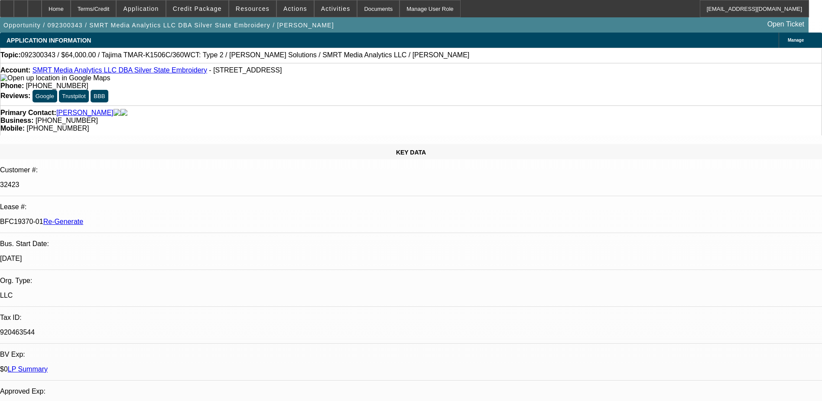
click at [136, 218] on p "BFC19370-01 Re-Generate" at bounding box center [411, 222] width 822 height 8
click at [107, 218] on p "BFC19370-01 Re-Generate" at bounding box center [411, 222] width 822 height 8
drag, startPoint x: 103, startPoint y: 154, endPoint x: 136, endPoint y: 154, distance: 33.4
click at [136, 218] on p "BFC19370-01 Re-Generate" at bounding box center [411, 222] width 822 height 8
drag, startPoint x: 102, startPoint y: 141, endPoint x: 119, endPoint y: 144, distance: 17.1
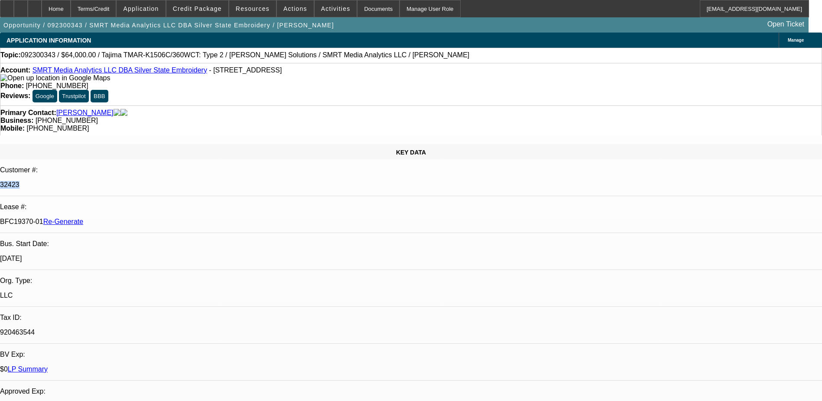
click at [119, 181] on div "32423" at bounding box center [411, 185] width 822 height 8
click at [117, 181] on p "32423" at bounding box center [411, 185] width 822 height 8
drag, startPoint x: 118, startPoint y: 144, endPoint x: 101, endPoint y: 142, distance: 17.0
click at [101, 181] on div "32423" at bounding box center [411, 185] width 822 height 8
drag, startPoint x: 95, startPoint y: 145, endPoint x: 137, endPoint y: 153, distance: 42.5
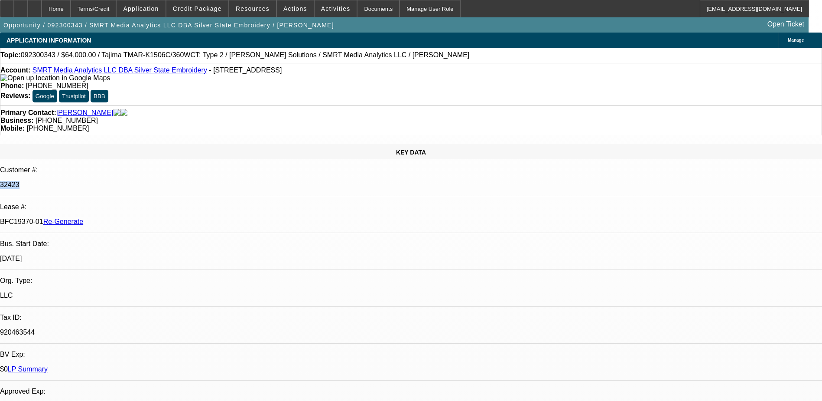
click at [137, 218] on p "BFC19370-01 Re-Generate" at bounding box center [411, 222] width 822 height 8
drag, startPoint x: 137, startPoint y: 153, endPoint x: 112, endPoint y: 153, distance: 24.3
click at [112, 218] on p "BFC19370-01 Re-Generate" at bounding box center [411, 222] width 822 height 8
drag, startPoint x: 132, startPoint y: 154, endPoint x: 133, endPoint y: 171, distance: 17.3
click at [137, 218] on p "BFC19370-01 Re-Generate" at bounding box center [411, 222] width 822 height 8
